Goal: Task Accomplishment & Management: Use online tool/utility

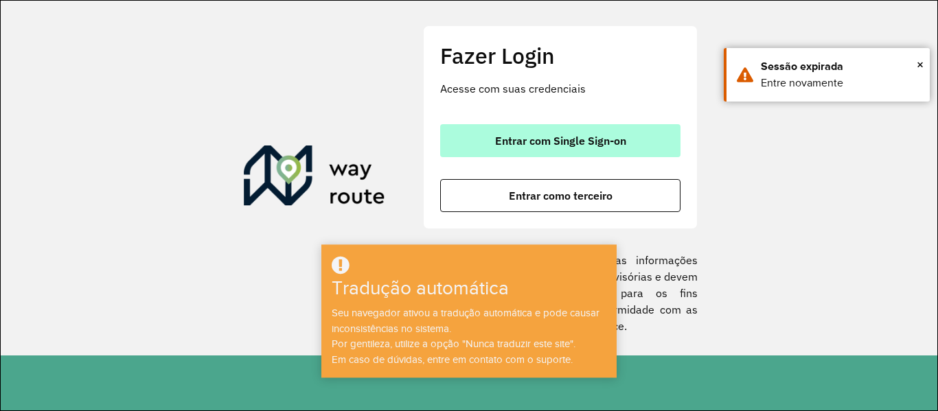
click at [557, 147] on font "Entrar com Single Sign-on" at bounding box center [560, 141] width 131 height 14
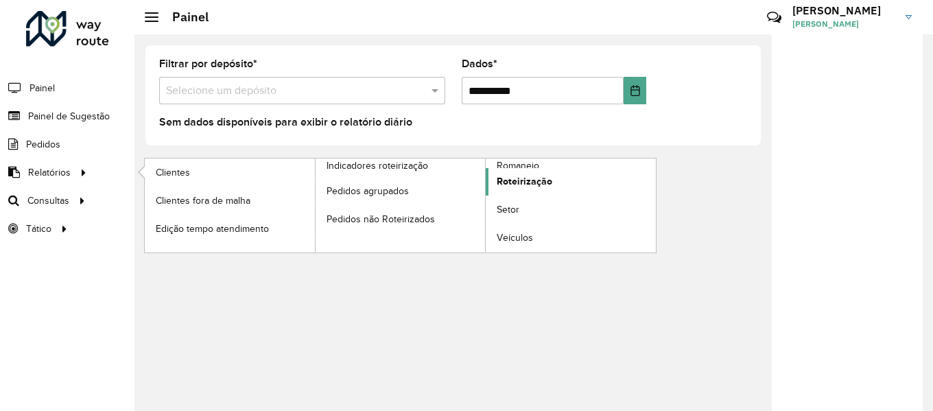
click at [507, 175] on span "Roteirização" at bounding box center [525, 181] width 56 height 14
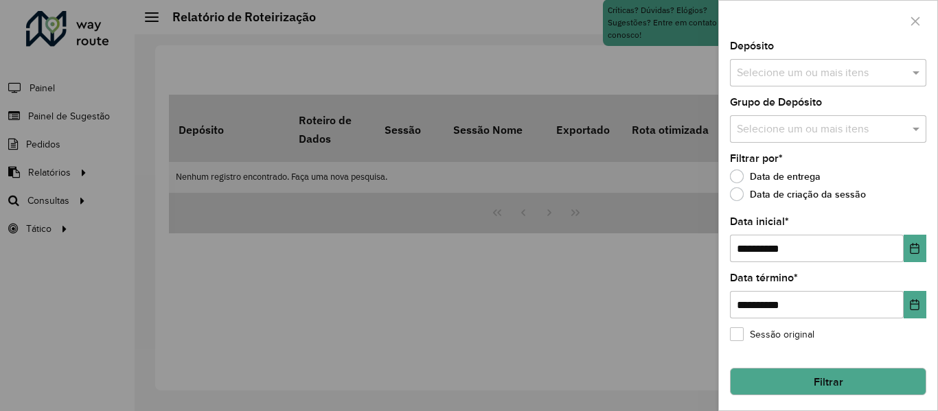
click at [815, 70] on input "text" at bounding box center [821, 73] width 176 height 16
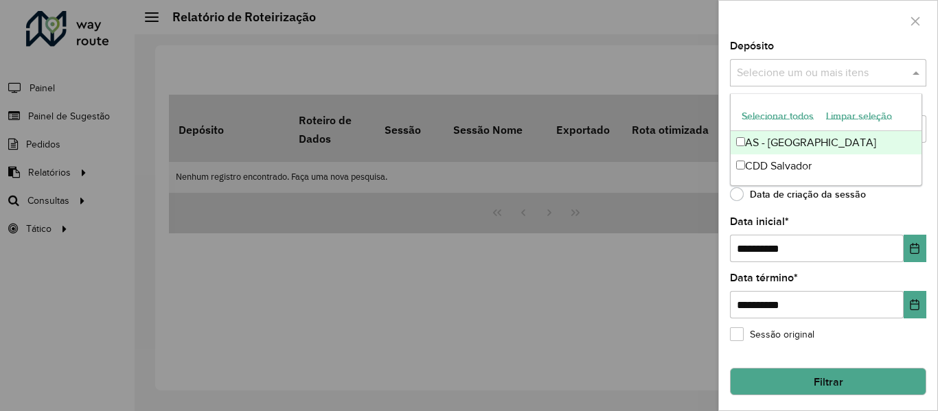
click at [758, 117] on font "Selecionar todos" at bounding box center [777, 116] width 72 height 11
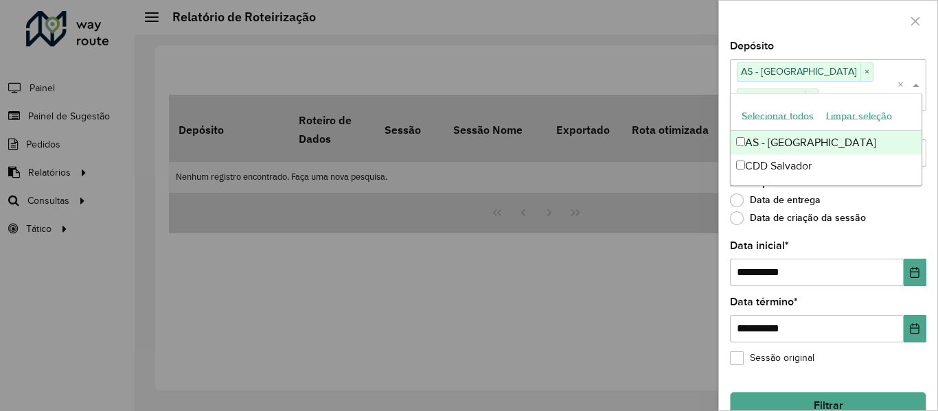
click at [804, 9] on div at bounding box center [828, 21] width 218 height 40
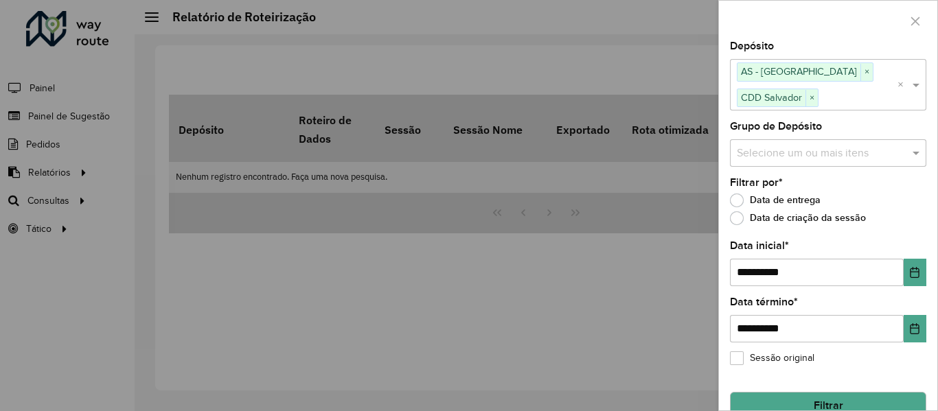
click at [779, 153] on input "text" at bounding box center [821, 153] width 176 height 16
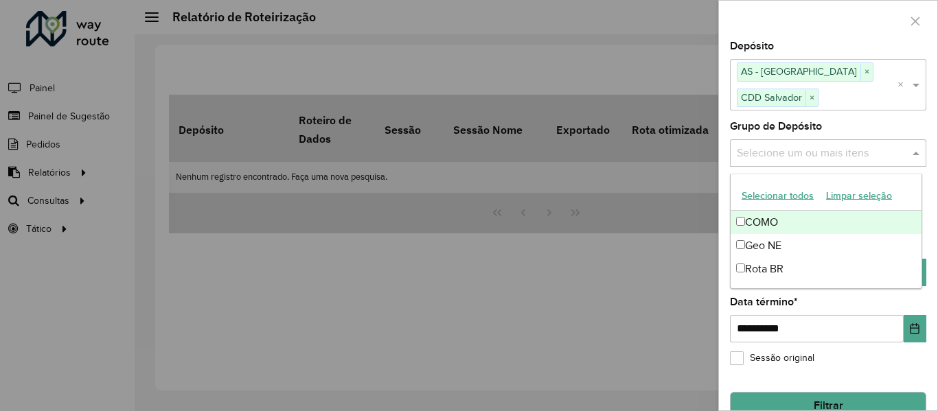
click at [771, 191] on font "Selecionar todos" at bounding box center [777, 195] width 72 height 11
click at [770, 24] on div at bounding box center [828, 21] width 218 height 40
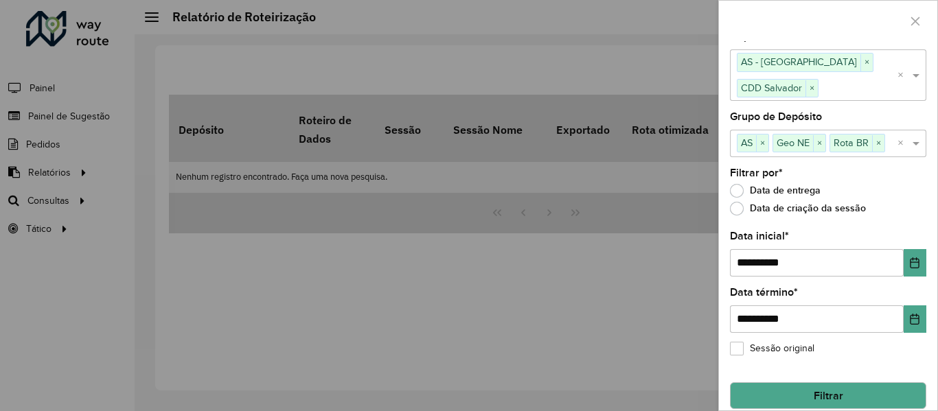
scroll to position [25, 0]
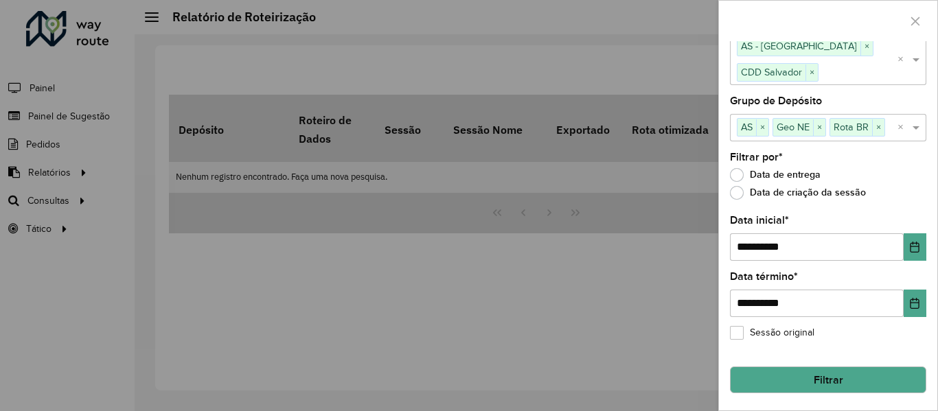
click at [813, 382] on font "Filtrar" at bounding box center [828, 380] width 30 height 12
